Goal: Task Accomplishment & Management: Manage account settings

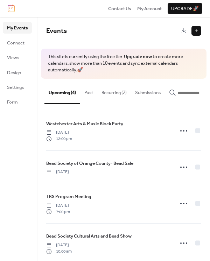
click at [113, 95] on button "Recurring (2)" at bounding box center [114, 91] width 34 height 24
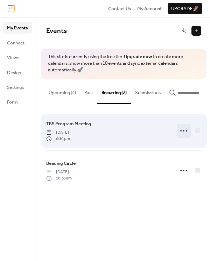
click at [183, 134] on icon at bounding box center [183, 130] width 11 height 11
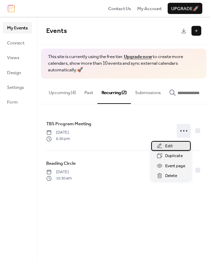
click at [169, 144] on span "Edit" at bounding box center [169, 146] width 8 height 7
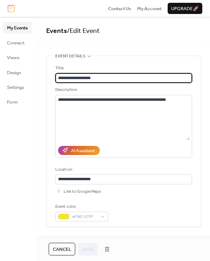
click at [186, 167] on div "Location" at bounding box center [122, 169] width 135 height 7
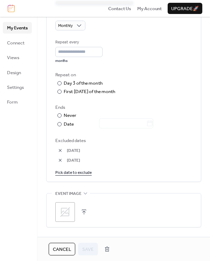
scroll to position [342, 0]
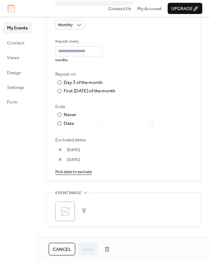
click at [86, 158] on span "02-Oct-2025" at bounding box center [129, 159] width 125 height 7
click at [78, 161] on span "02-Oct-2025" at bounding box center [129, 159] width 125 height 7
click at [82, 161] on span "02-Oct-2025" at bounding box center [129, 159] width 125 height 7
click at [77, 173] on link "Pick date to exclude" at bounding box center [73, 171] width 36 height 7
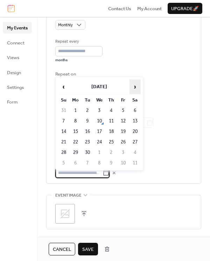
click at [140, 84] on span "›" at bounding box center [135, 87] width 10 height 14
click at [102, 110] on td "1" at bounding box center [99, 111] width 11 height 10
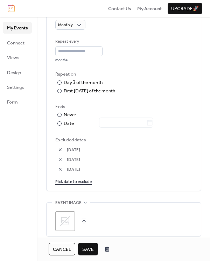
click at [60, 159] on button "button" at bounding box center [60, 159] width 10 height 10
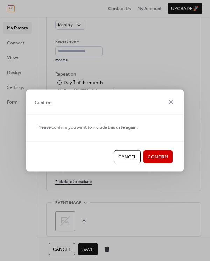
click at [159, 157] on span "Confirm" at bounding box center [157, 156] width 21 height 7
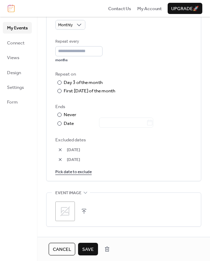
click at [91, 250] on span "Save" at bounding box center [88, 249] width 12 height 7
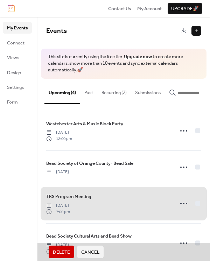
click at [115, 94] on button "Recurring (2)" at bounding box center [114, 91] width 34 height 24
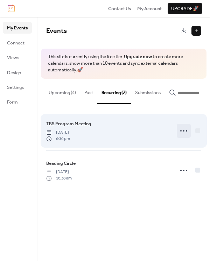
click at [180, 136] on icon at bounding box center [183, 130] width 11 height 11
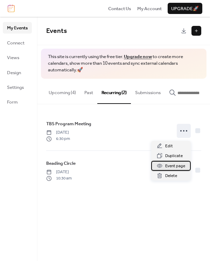
click at [181, 166] on span "Event page" at bounding box center [175, 166] width 20 height 7
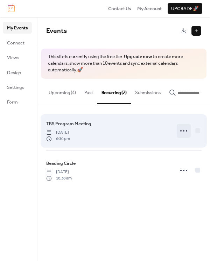
click at [183, 138] on div at bounding box center [183, 131] width 14 height 14
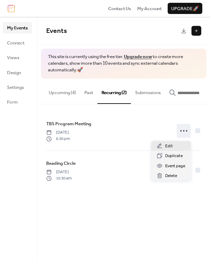
click at [166, 149] on span "Edit" at bounding box center [169, 146] width 8 height 7
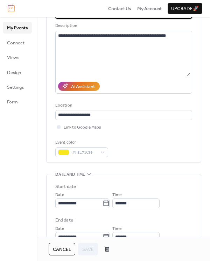
scroll to position [60, 0]
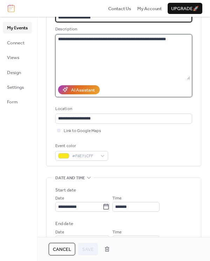
click at [179, 41] on textarea "**********" at bounding box center [122, 56] width 135 height 45
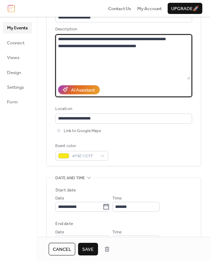
click at [102, 44] on textarea "**********" at bounding box center [122, 56] width 135 height 45
type textarea "**********"
click at [133, 139] on div "**********" at bounding box center [123, 82] width 137 height 157
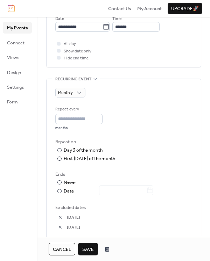
scroll to position [279, 0]
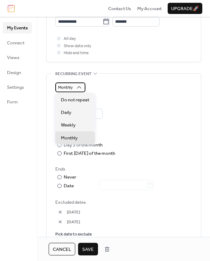
click at [78, 87] on icon at bounding box center [78, 87] width 7 height 7
click at [82, 87] on icon at bounding box center [78, 87] width 7 height 7
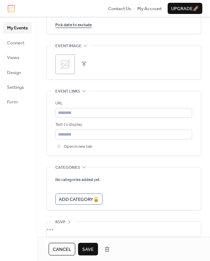
scroll to position [490, 0]
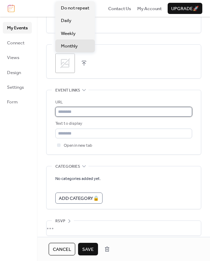
click at [78, 112] on input "text" at bounding box center [123, 112] width 137 height 10
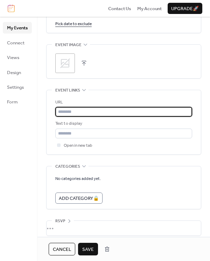
paste input "**********"
type input "**********"
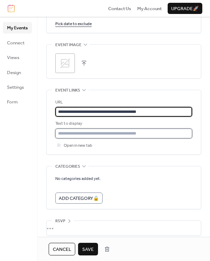
click at [79, 131] on input "text" at bounding box center [123, 134] width 137 height 10
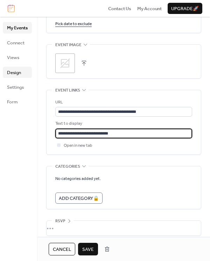
scroll to position [495, 0]
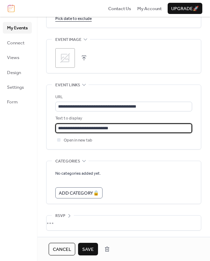
type input "**********"
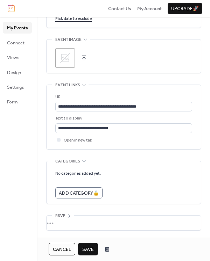
drag, startPoint x: 195, startPoint y: 140, endPoint x: 198, endPoint y: 161, distance: 20.9
click at [145, 161] on div "•••" at bounding box center [123, 161] width 154 height 1
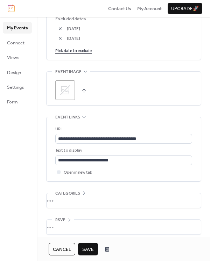
scroll to position [467, 0]
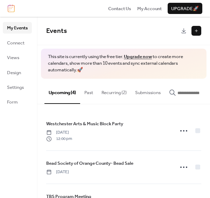
click at [151, 92] on button "Submissions" at bounding box center [148, 91] width 34 height 24
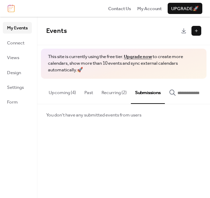
click at [95, 90] on button "Past" at bounding box center [88, 91] width 17 height 24
